Goal: Task Accomplishment & Management: Use online tool/utility

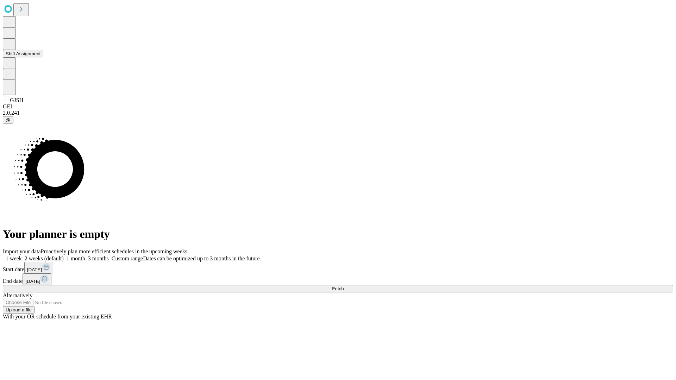
click at [43, 57] on button "Shift Assignment" at bounding box center [23, 53] width 41 height 7
